Goal: Task Accomplishment & Management: Use online tool/utility

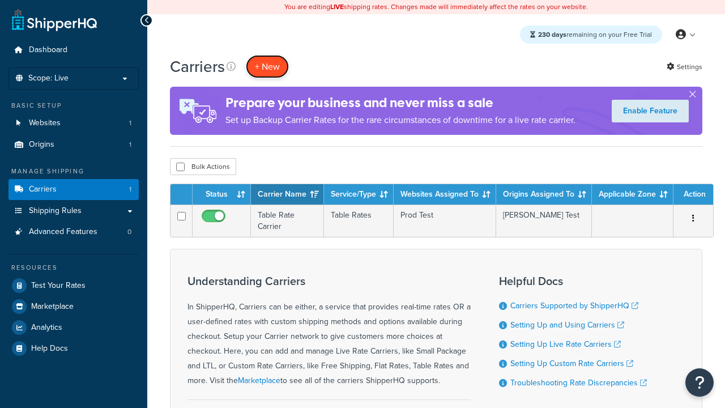
click at [267, 66] on button "+ New" at bounding box center [267, 66] width 43 height 23
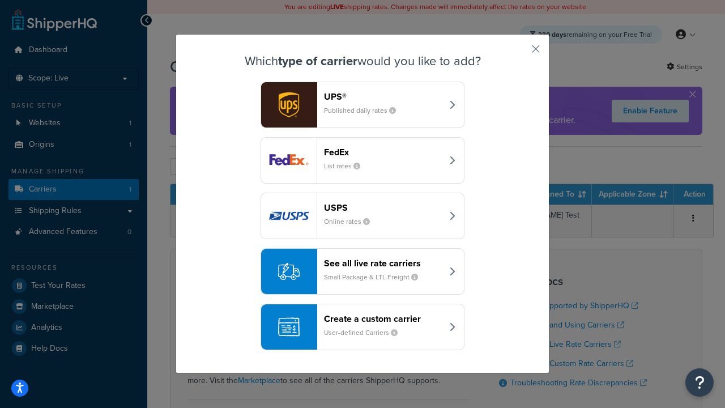
click at [383, 152] on header "FedEx" at bounding box center [383, 152] width 118 height 11
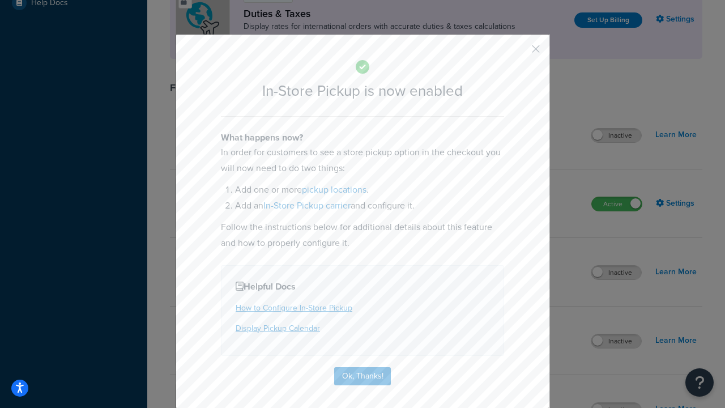
click at [519, 53] on button "button" at bounding box center [518, 53] width 3 height 3
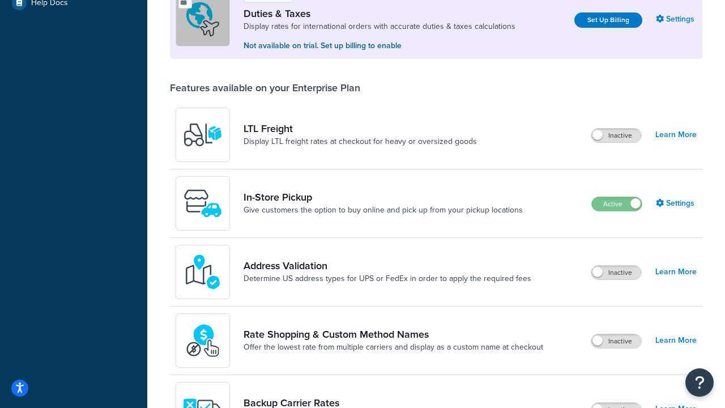
scroll to position [345, 0]
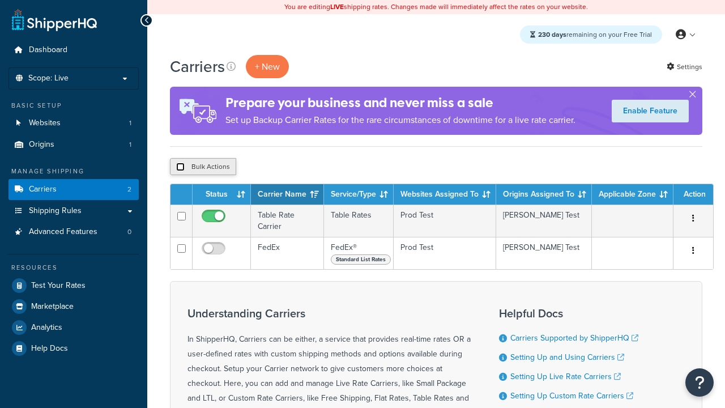
click at [180, 167] on input "checkbox" at bounding box center [180, 166] width 8 height 8
checkbox input "true"
click at [0, 0] on button "Delete" at bounding box center [0, 0] width 0 height 0
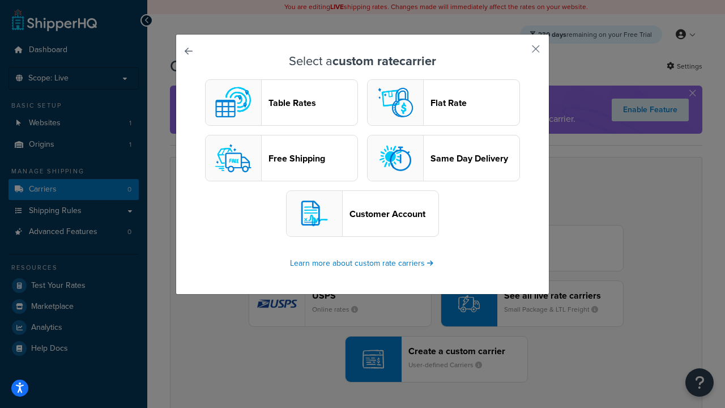
click at [281, 102] on header "Table Rates" at bounding box center [312, 102] width 89 height 11
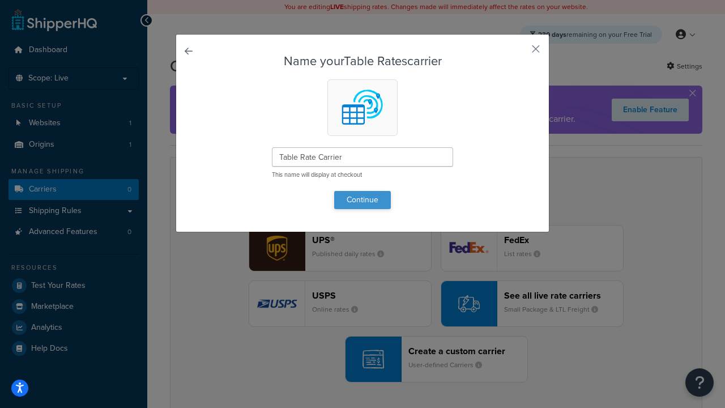
type input "Table Rate Carrier"
click at [362, 199] on button "Continue" at bounding box center [362, 200] width 57 height 18
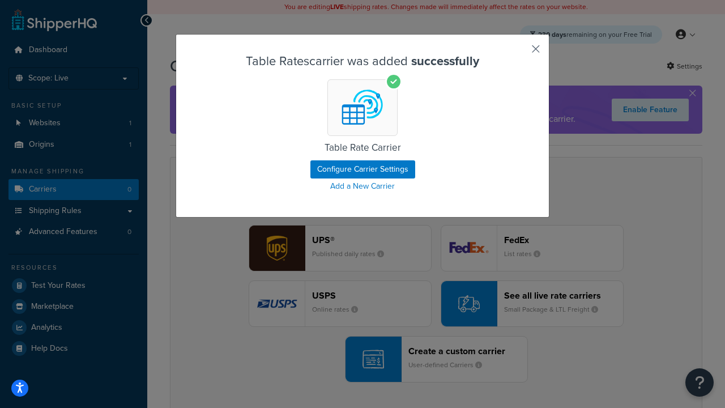
click at [519, 53] on button "button" at bounding box center [518, 53] width 3 height 3
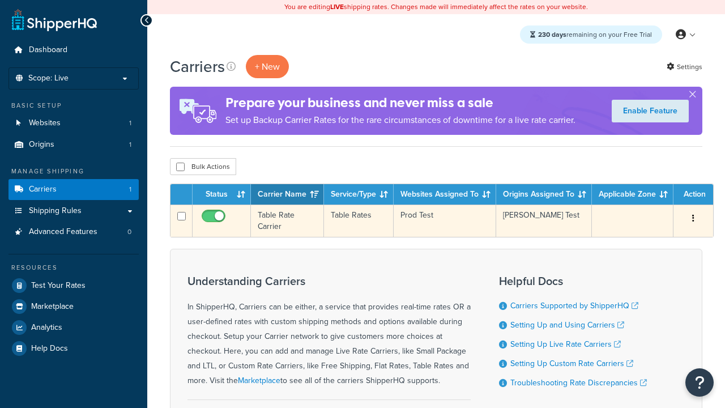
click at [693, 219] on icon "button" at bounding box center [693, 218] width 2 height 8
click at [0, 0] on link "Edit" at bounding box center [0, 0] width 0 height 0
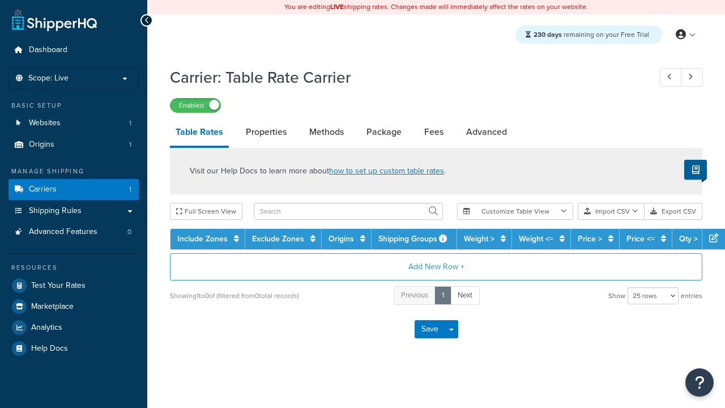
select select "25"
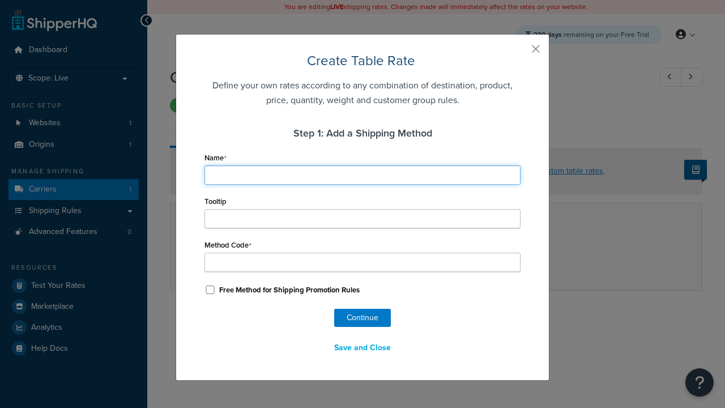
type input "Ground"
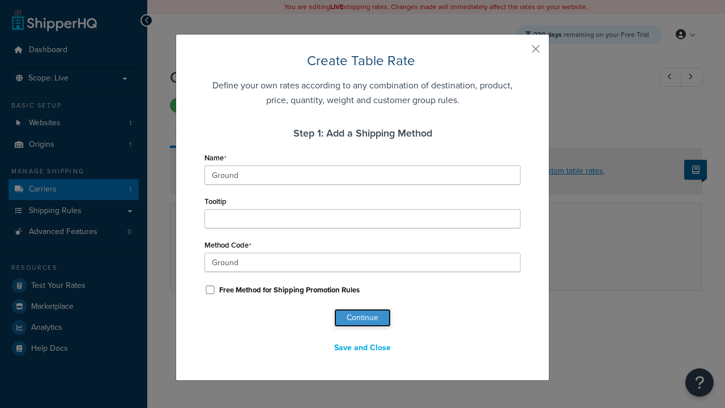
click at [362, 318] on button "Continue" at bounding box center [362, 318] width 57 height 18
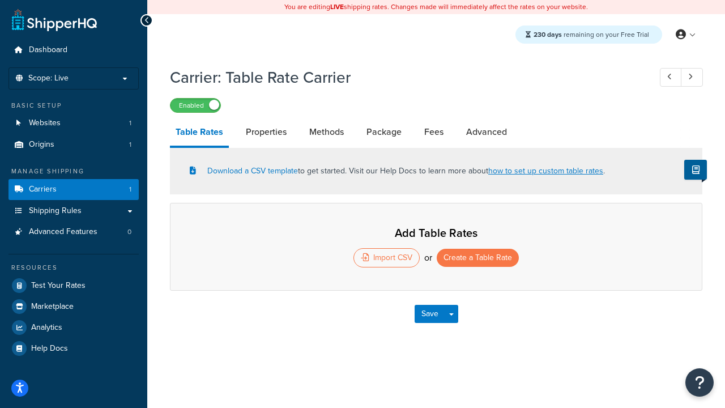
select select "25"
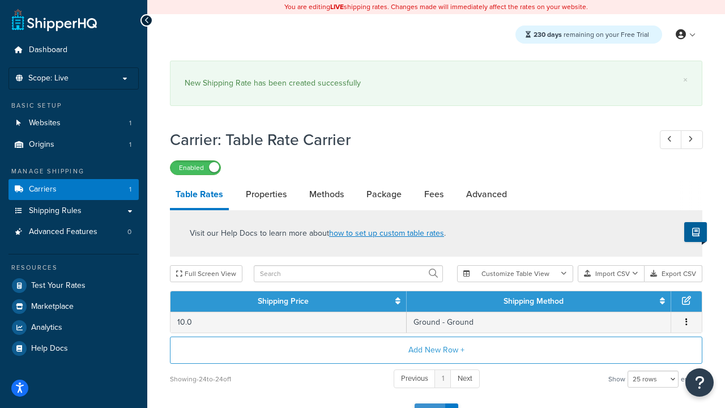
click at [429, 403] on button "Save" at bounding box center [429, 412] width 31 height 18
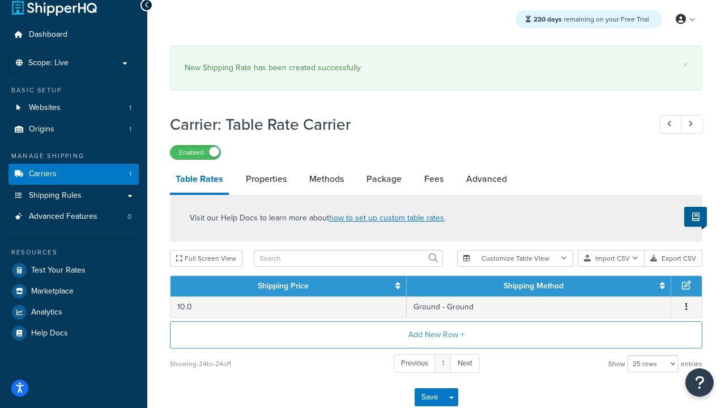
scroll to position [0, 0]
